Goal: Task Accomplishment & Management: Manage account settings

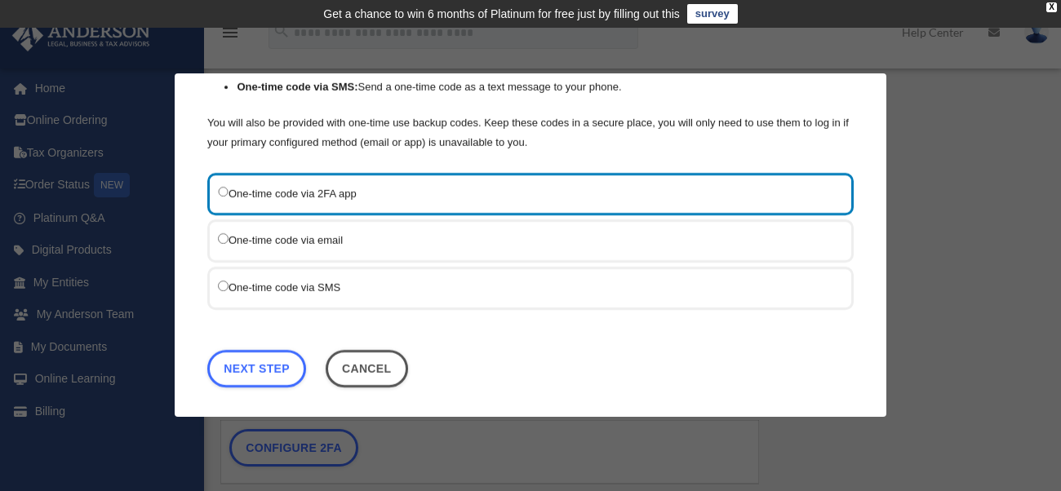
scroll to position [201, 0]
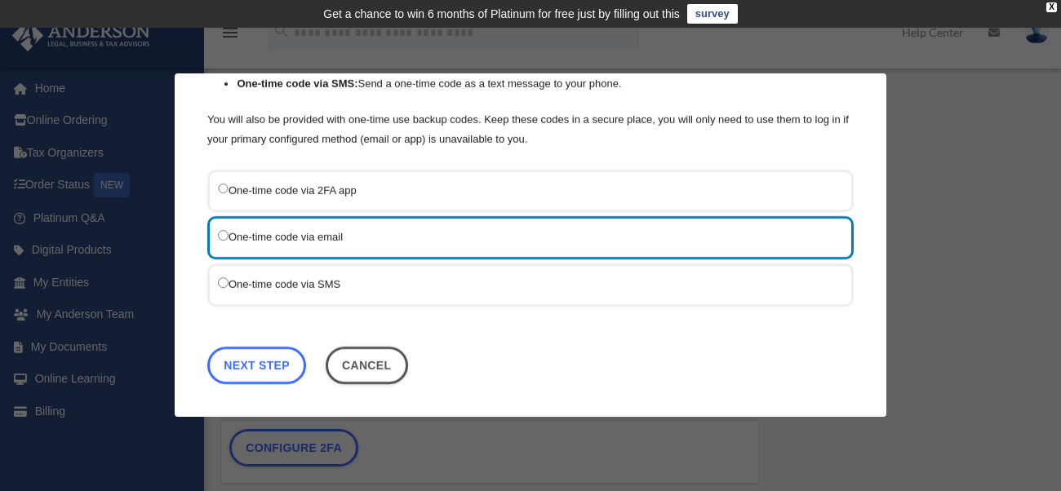
click at [259, 361] on link "Next Step" at bounding box center [256, 367] width 99 height 38
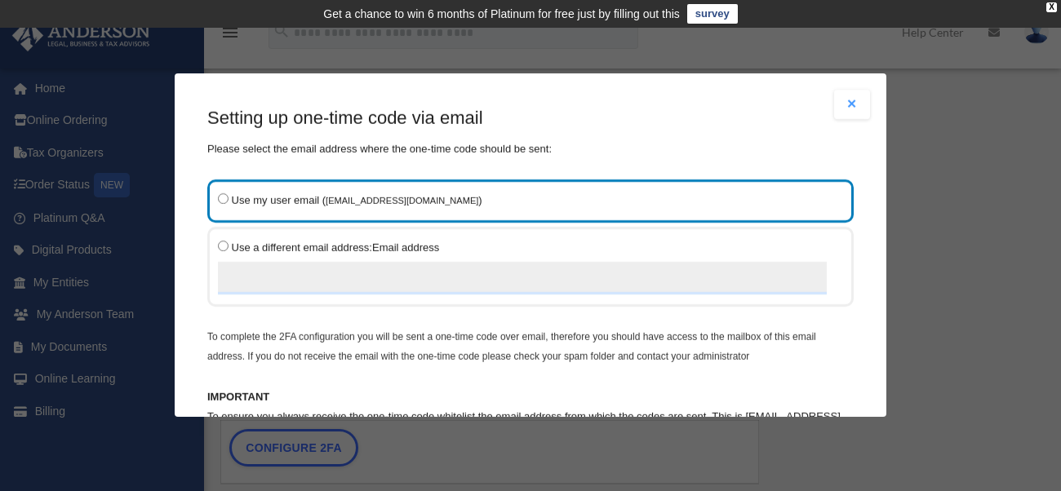
click at [501, 202] on label "Use my user email ( aagwoodward@gmail.com )" at bounding box center [522, 200] width 609 height 20
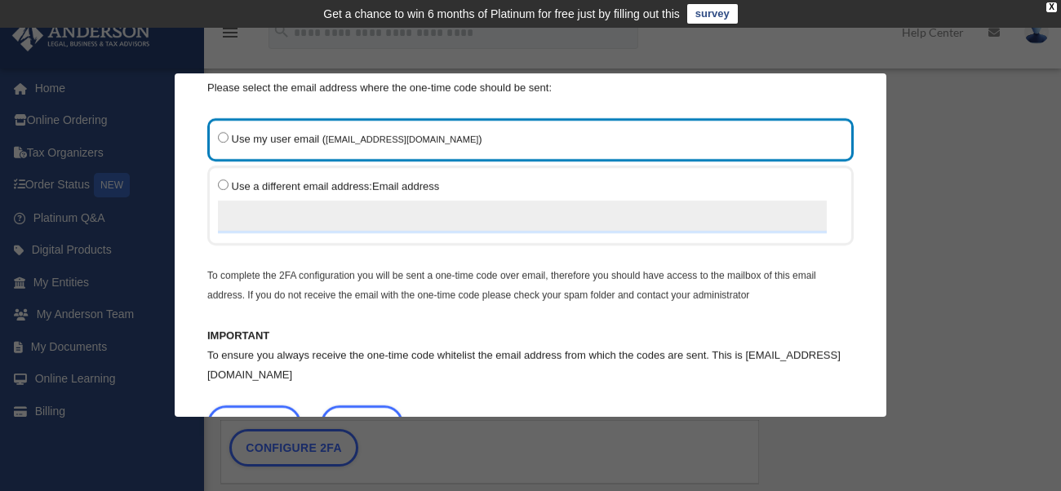
scroll to position [131, 0]
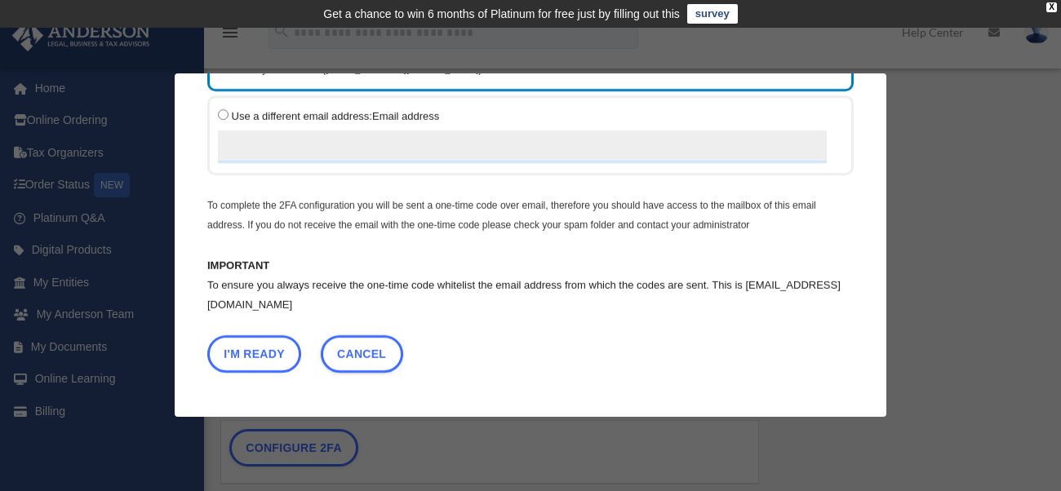
click at [261, 350] on button "I'm Ready" at bounding box center [254, 354] width 94 height 38
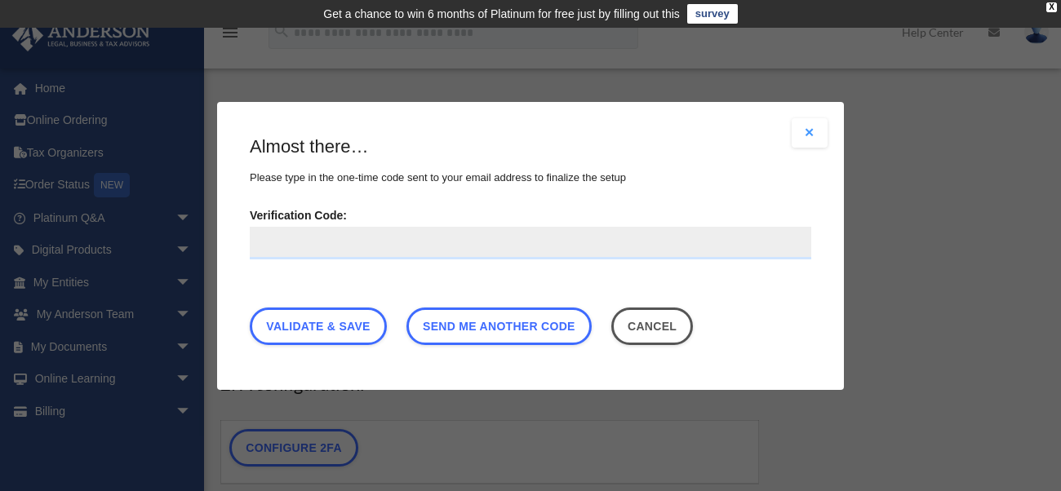
scroll to position [0, 0]
click at [373, 241] on input "Verification Code:" at bounding box center [530, 242] width 561 height 33
click at [330, 236] on input "Verification Code:" at bounding box center [530, 242] width 561 height 33
paste input "******"
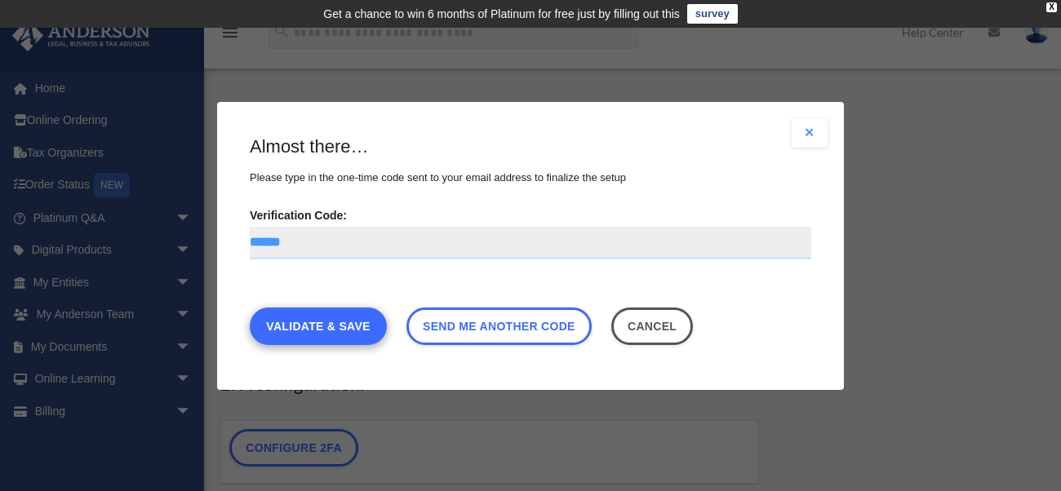
type input "******"
click at [343, 323] on link "Validate & Save" at bounding box center [318, 326] width 137 height 38
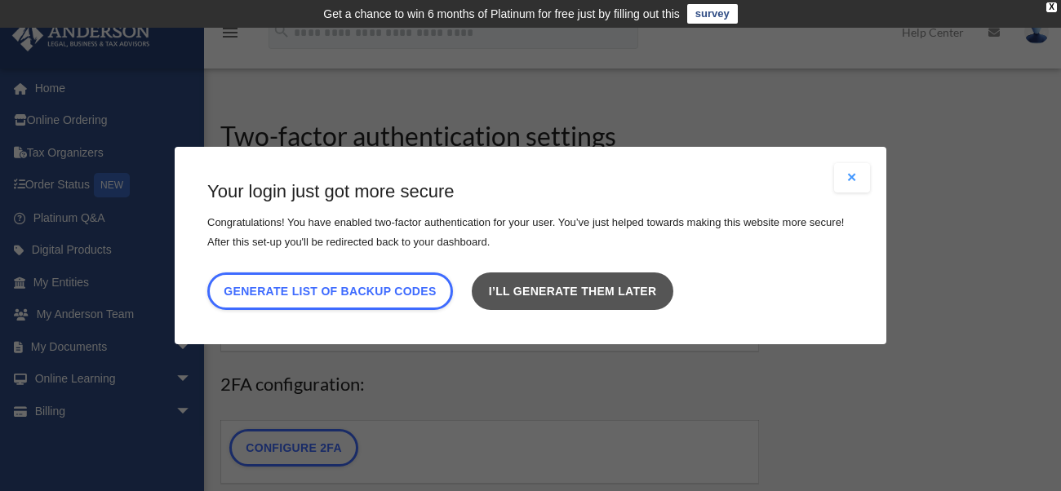
click at [619, 300] on link "I’ll generate them later" at bounding box center [572, 291] width 201 height 38
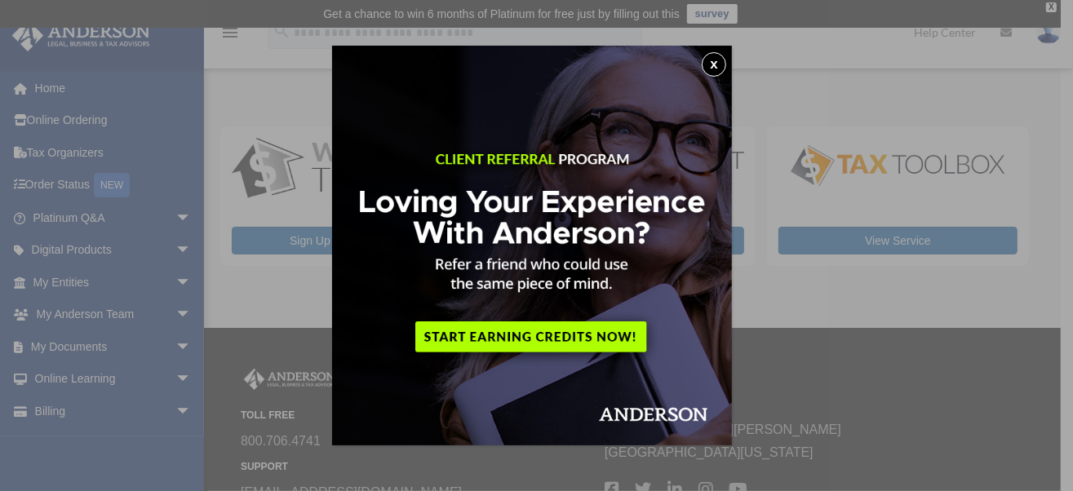
click at [716, 64] on button "x" at bounding box center [714, 64] width 24 height 24
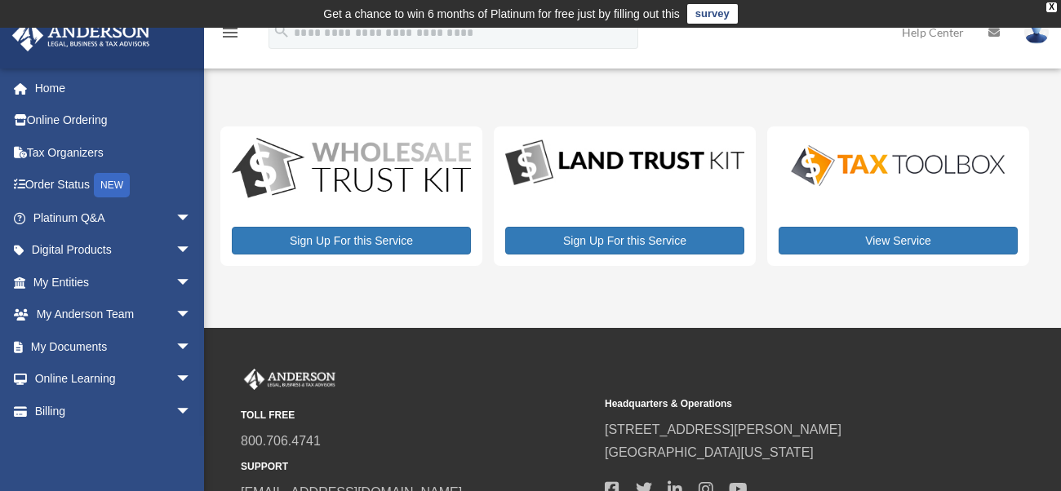
click at [1033, 36] on img at bounding box center [1036, 32] width 24 height 24
click at [693, 101] on div "My Services date_range Published on Last updated [DATE] [DATE] by [PERSON_NAME]…" at bounding box center [630, 193] width 820 height 188
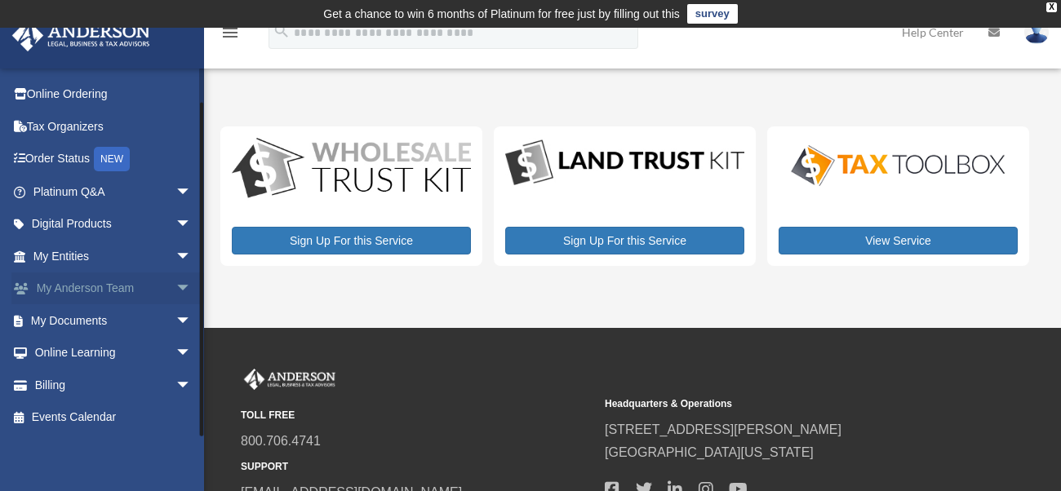
click at [175, 291] on span "arrow_drop_down" at bounding box center [191, 288] width 33 height 33
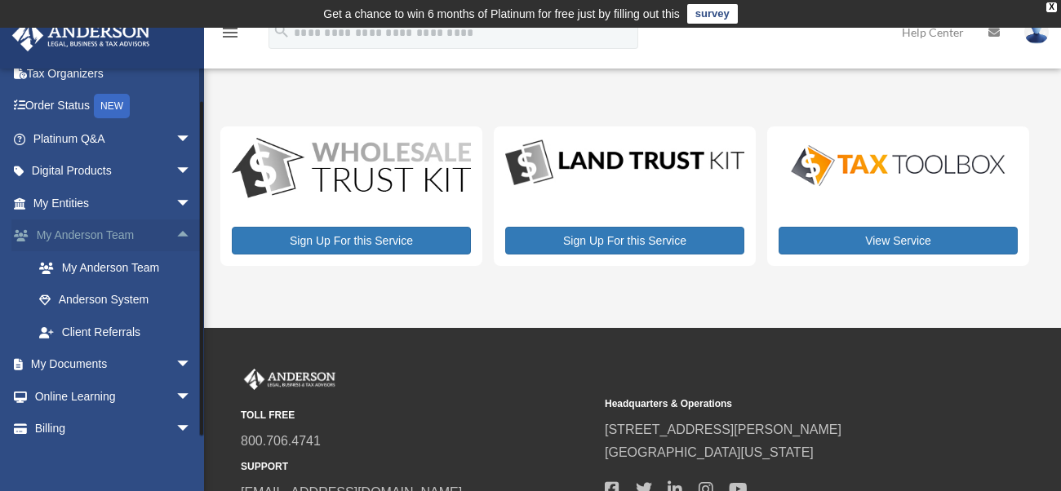
scroll to position [123, 0]
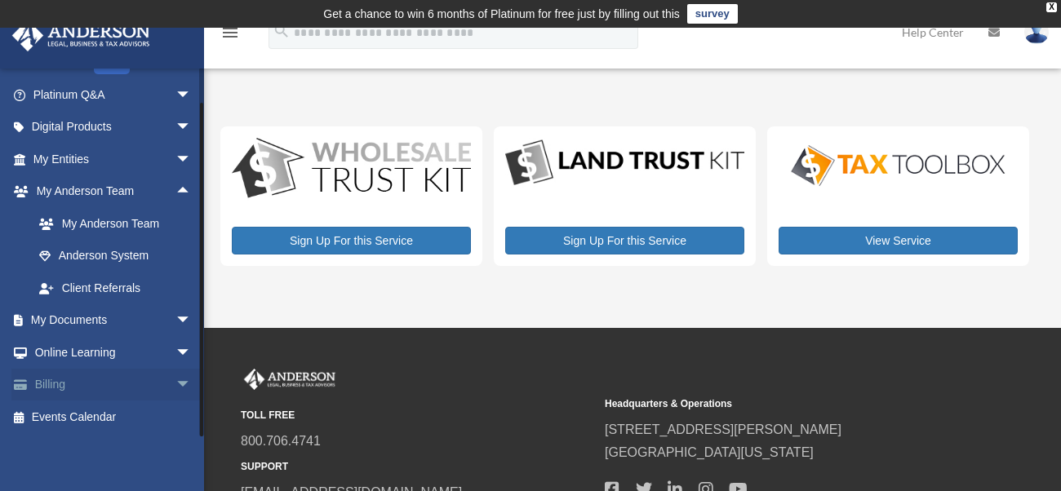
click at [135, 388] on link "Billing arrow_drop_down" at bounding box center [113, 385] width 205 height 33
click at [52, 373] on link "Billing arrow_drop_down" at bounding box center [113, 385] width 205 height 33
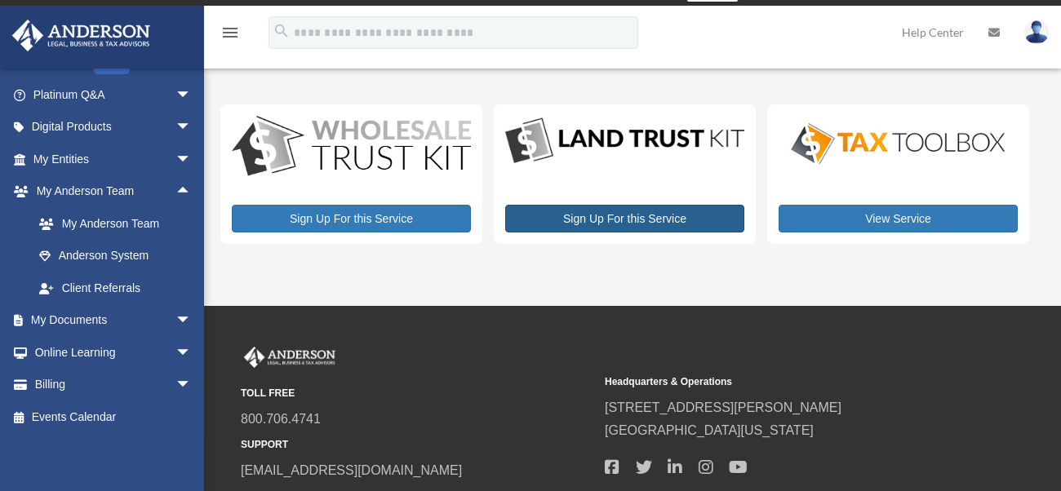
scroll to position [0, 0]
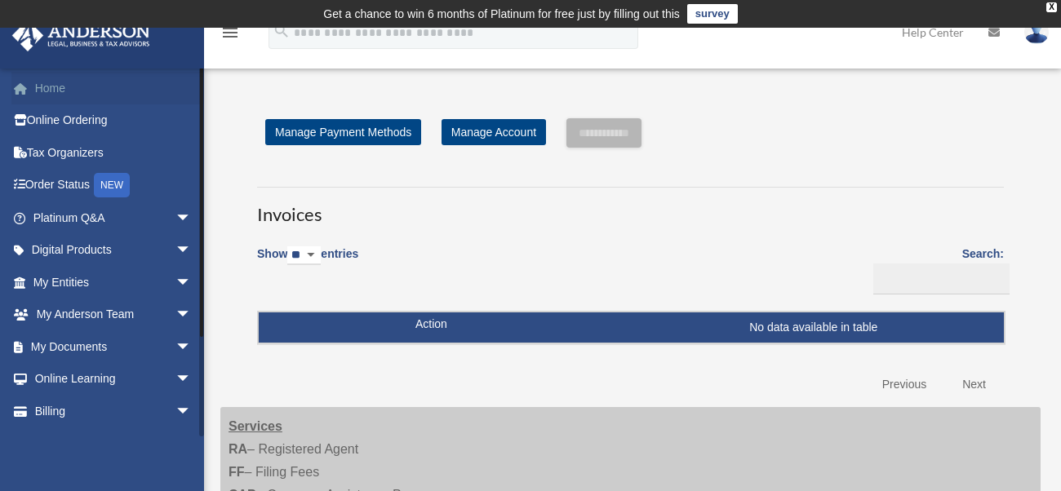
click at [91, 94] on link "Home" at bounding box center [113, 88] width 205 height 33
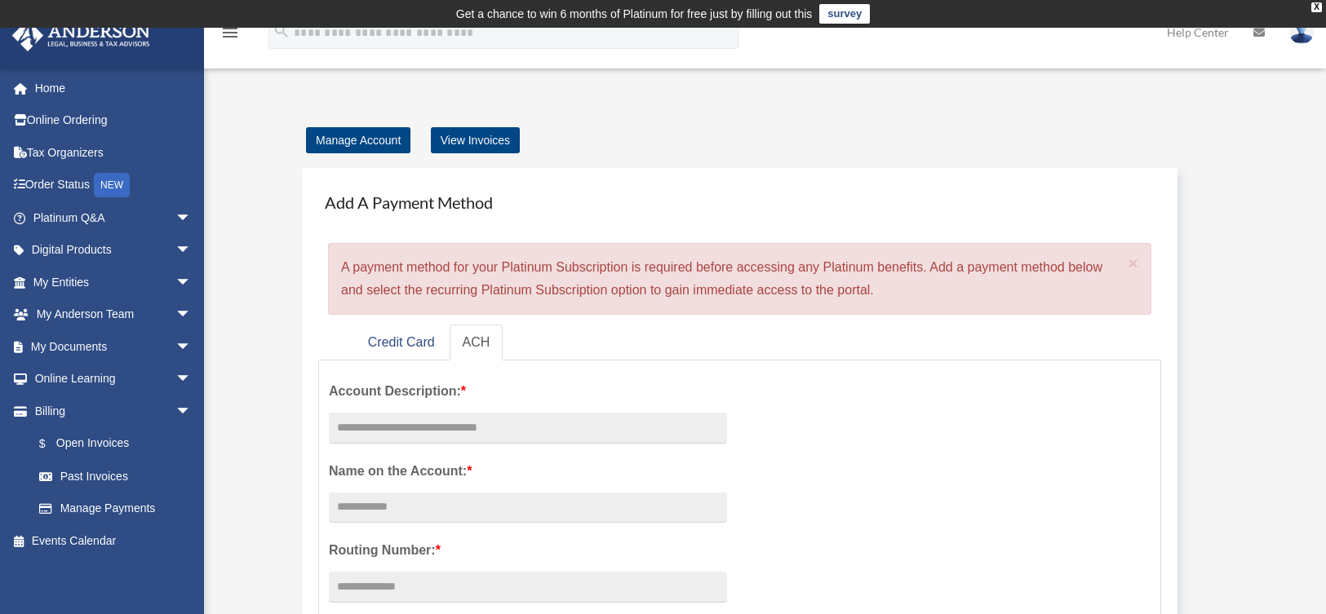
drag, startPoint x: 0, startPoint y: 0, endPoint x: 686, endPoint y: 153, distance: 702.9
click at [686, 153] on div "Add A Payment Method × A payment method for your Platinum Subscription is requi…" at bounding box center [763, 583] width 955 height 862
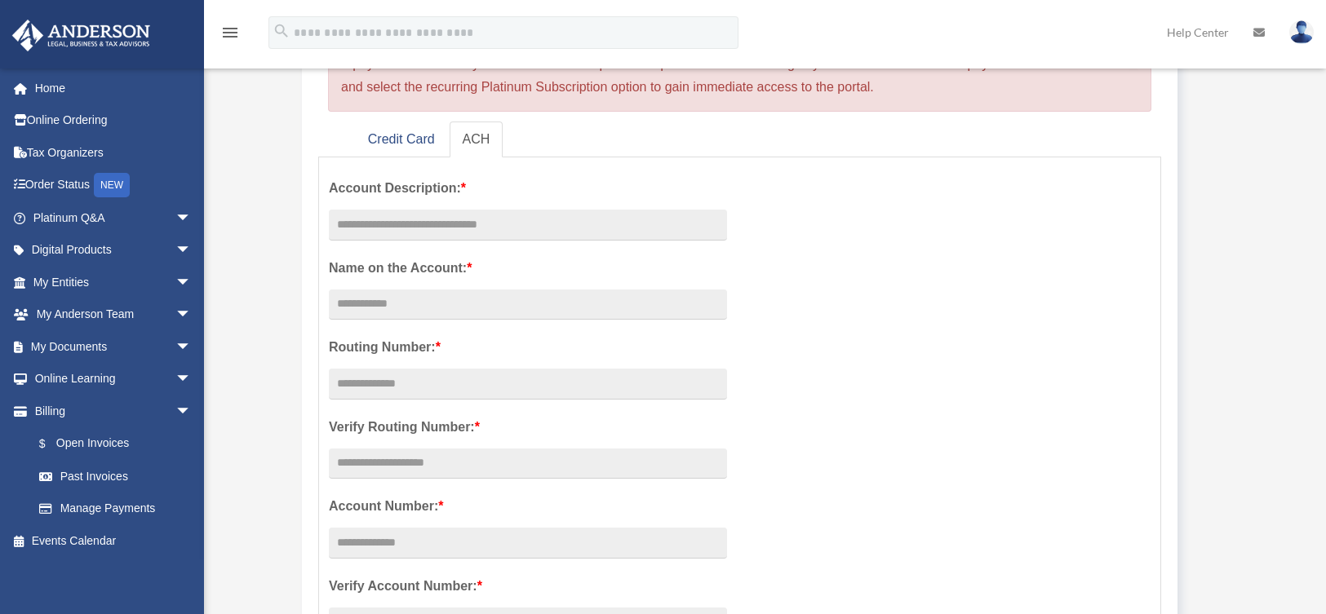
scroll to position [203, 0]
click at [586, 221] on input "text" at bounding box center [528, 225] width 398 height 31
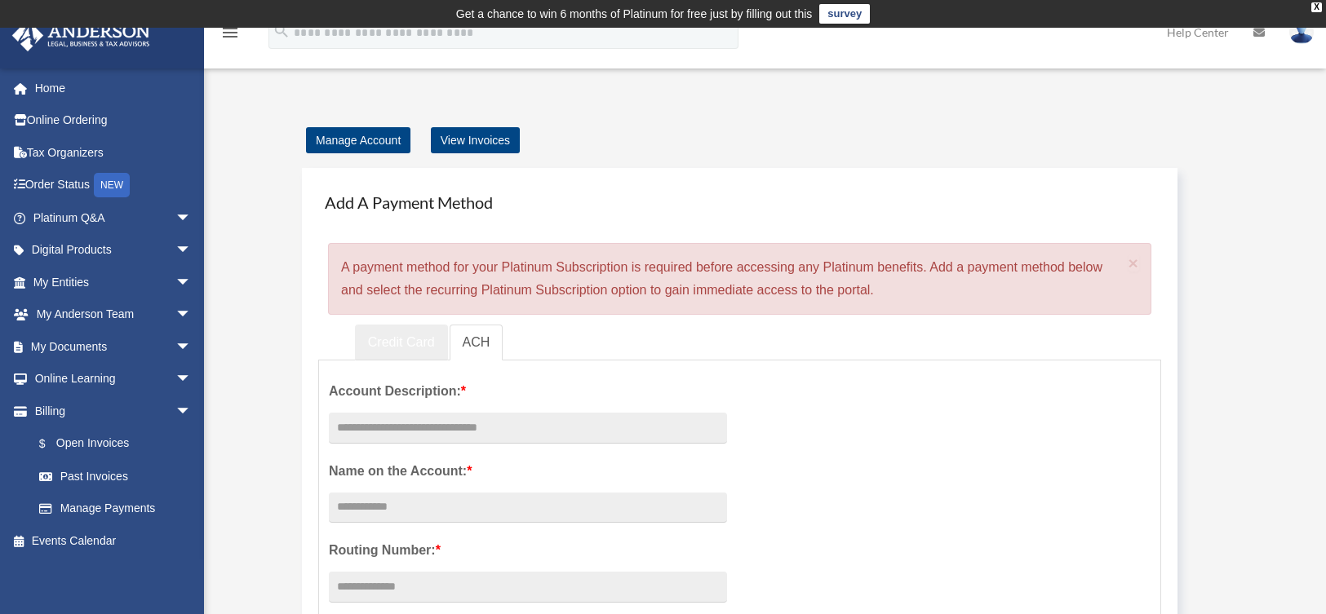
click at [394, 339] on link "Credit Card" at bounding box center [401, 343] width 93 height 37
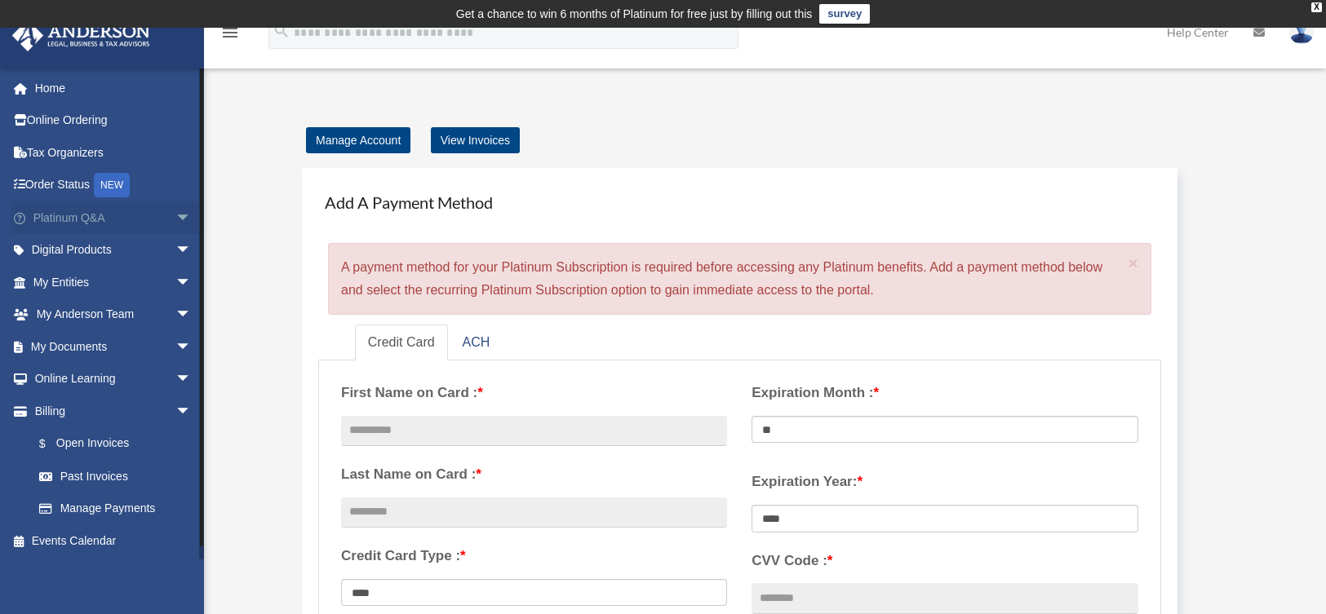
click at [175, 215] on span "arrow_drop_down" at bounding box center [191, 218] width 33 height 33
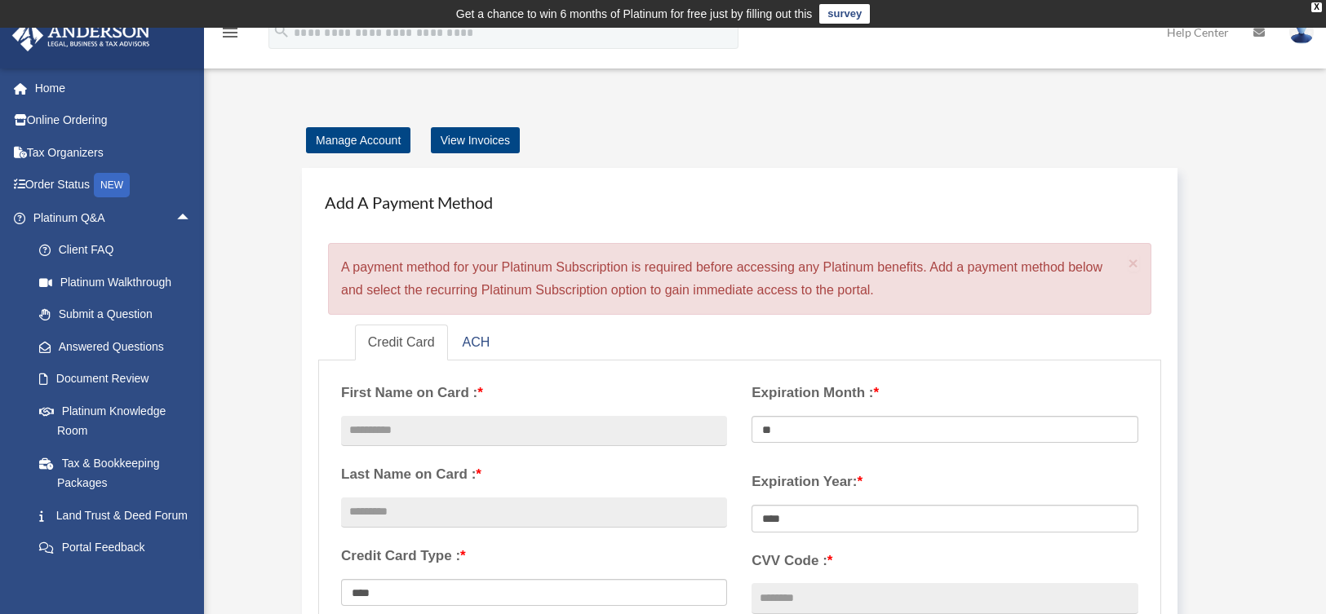
scroll to position [509, 0]
